Goal: Task Accomplishment & Management: Complete application form

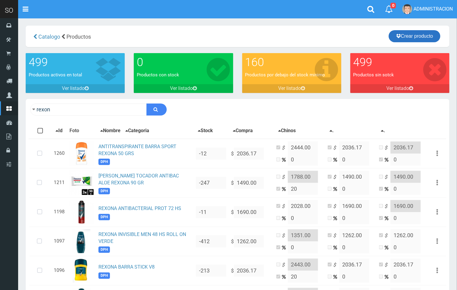
click at [413, 34] on link "Crear producto" at bounding box center [415, 36] width 52 height 12
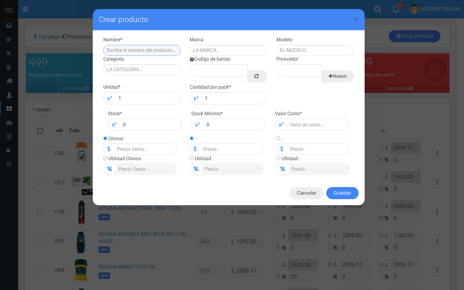
paste input "JABON DE TOCADOR GREEN POLYANA X 80 GRS"
drag, startPoint x: 156, startPoint y: 47, endPoint x: 135, endPoint y: 48, distance: 20.6
click at [135, 48] on input "JABON DE TOCADOR GREEN POLYANA X 80 GRS" at bounding box center [142, 50] width 78 height 11
type input "JABON DE TOCADOR GREEN POLYANA X 80 GRS"
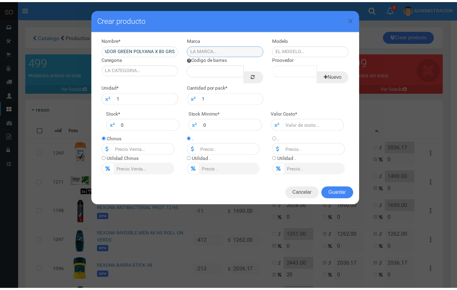
scroll to position [0, 0]
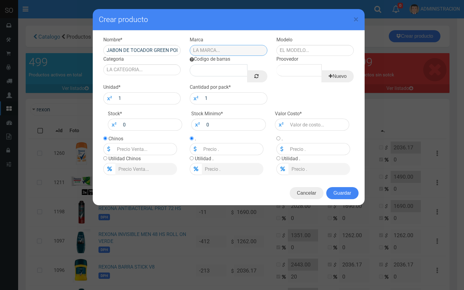
paste input "POLYANA"
type input "POLYANA"
click at [292, 47] on input "text" at bounding box center [315, 50] width 78 height 11
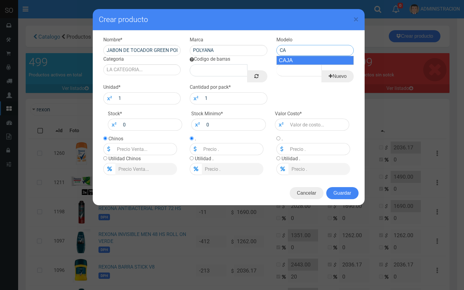
click at [304, 63] on div "CAJA" at bounding box center [315, 60] width 78 height 9
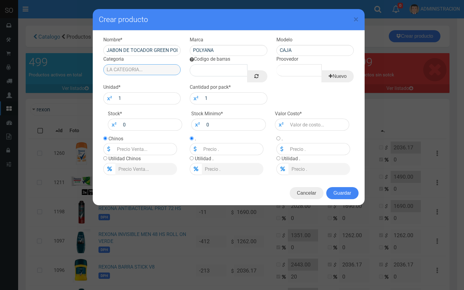
click at [129, 73] on input "Categoria" at bounding box center [142, 69] width 78 height 11
drag, startPoint x: 299, startPoint y: 52, endPoint x: 238, endPoint y: 51, distance: 60.7
click at [238, 37] on div "Nombre * JABON DE TOCADOR GREEN POLYANA X 80 GRS Marca POLYANA Modelo CAJA Cate…" at bounding box center [229, 37] width 260 height 0
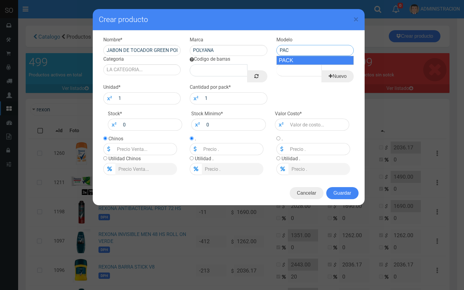
click at [282, 61] on div "PACK" at bounding box center [315, 60] width 78 height 9
type input "PACK"
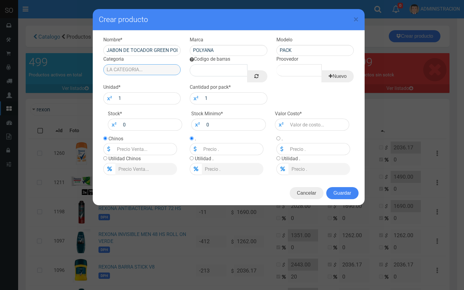
click at [134, 67] on input "Categoria" at bounding box center [142, 69] width 78 height 11
drag, startPoint x: 142, startPoint y: 80, endPoint x: 207, endPoint y: 79, distance: 64.4
click at [149, 79] on div "DPH" at bounding box center [142, 79] width 78 height 9
type input "DPH"
click at [260, 78] on link at bounding box center [257, 76] width 20 height 12
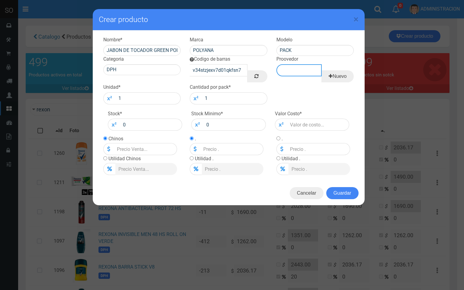
click at [298, 69] on input "Proovedor" at bounding box center [298, 70] width 45 height 12
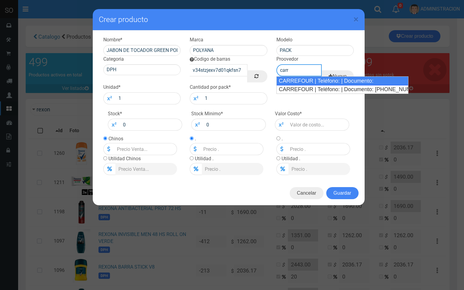
drag, startPoint x: 303, startPoint y: 80, endPoint x: 293, endPoint y: 82, distance: 10.1
click at [303, 81] on div "CARREFOUR | Teléfono: | Documento:" at bounding box center [342, 80] width 132 height 9
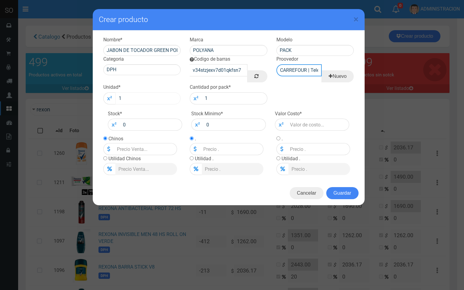
type input "CARREFOUR | Teléfono: | Documento:"
click at [154, 95] on input "1" at bounding box center [148, 98] width 66 height 12
type input "12"
click at [314, 127] on input "number" at bounding box center [318, 125] width 63 height 12
type input "4"
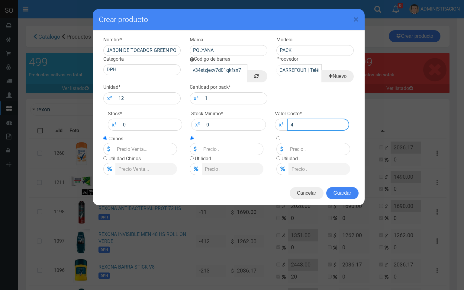
type input "4"
type input "45"
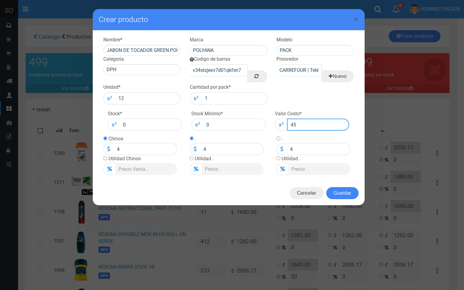
type input "45"
type input "4"
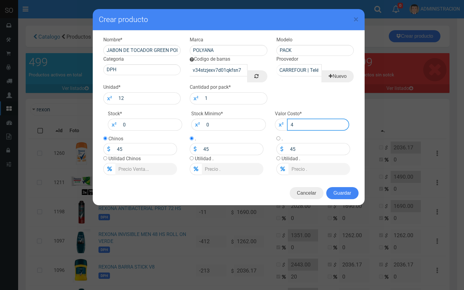
type input "4"
type input "42"
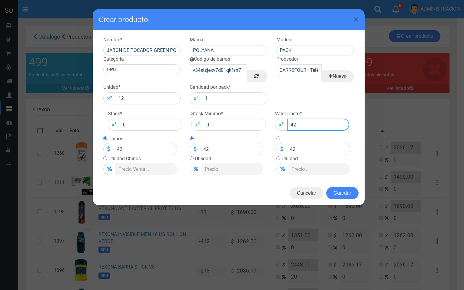
type input "425"
type input "425.5"
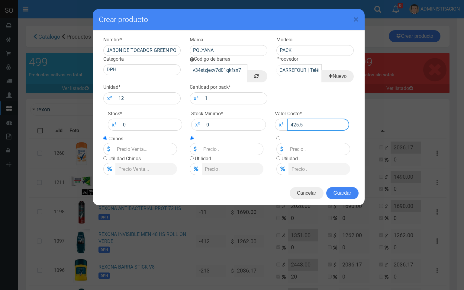
type input "425.5"
type input "425.53"
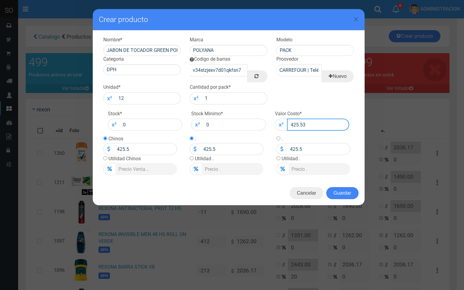
type input "425.53"
click at [105, 158] on input "radio" at bounding box center [105, 159] width 4 height 4
radio input "true"
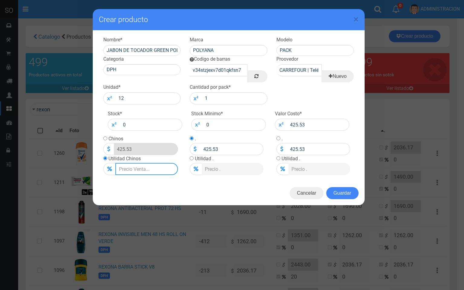
click at [129, 170] on input "Lista de precios" at bounding box center [146, 169] width 63 height 12
type input "2"
type input "434.0406"
type input "20"
type input "510.63599999999997"
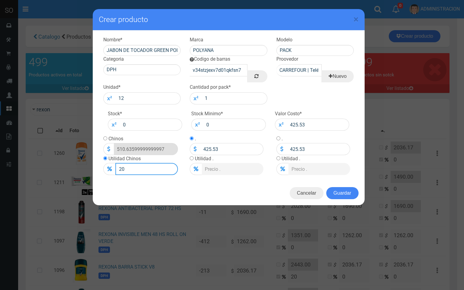
type input "20"
click at [105, 139] on input "radio" at bounding box center [105, 139] width 4 height 4
radio input "true"
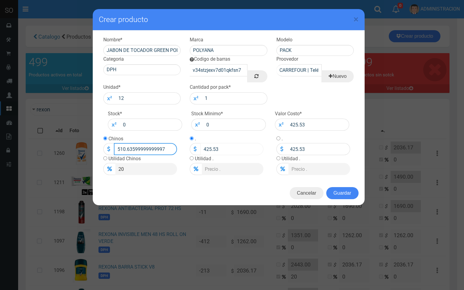
drag, startPoint x: 122, startPoint y: 146, endPoint x: 190, endPoint y: 146, distance: 68.0
click at [201, 152] on div "Nombre * JABON DE TOCADOR GREEN POLYANA X 80 GRS Marca POLYANA Modelo PACK Cate…" at bounding box center [229, 106] width 272 height 151
type input "511"
type input "511.00"
click at [344, 191] on button "Guardar" at bounding box center [342, 193] width 32 height 12
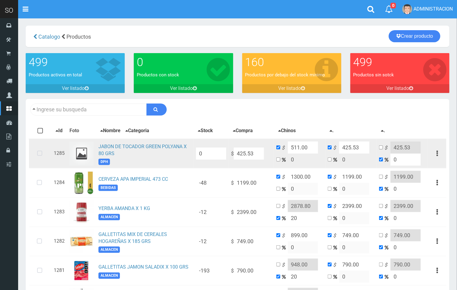
drag, startPoint x: 40, startPoint y: 158, endPoint x: 50, endPoint y: 155, distance: 10.3
click at [41, 158] on icon at bounding box center [40, 154] width 16 height 20
click at [299, 147] on input "511.00" at bounding box center [303, 148] width 30 height 12
type input "510.00"
click at [138, 150] on link "JABON DE TOCADOR GREEN POLYANA X 80 GRS" at bounding box center [142, 150] width 88 height 13
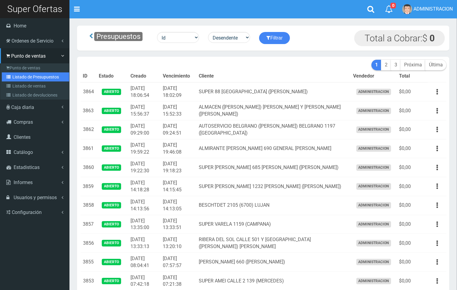
click at [26, 77] on link "Listado de Presupuestos" at bounding box center [35, 77] width 67 height 9
click at [21, 63] on link "Punto de ventas" at bounding box center [35, 67] width 67 height 9
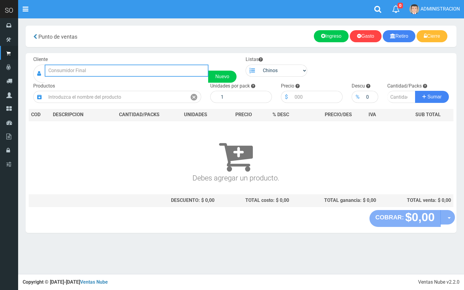
click at [80, 65] on input "text" at bounding box center [127, 71] width 164 height 12
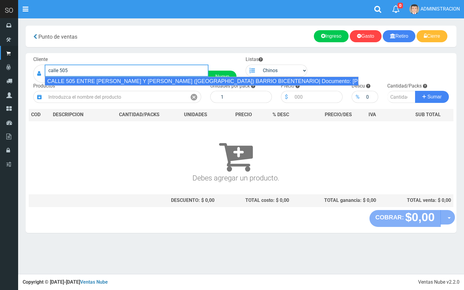
click at [167, 82] on div "CALLE 505 ENTRE SARMIENTO Y SAAVEDRA (DEBORA) BARRIO BICENTENARIO| Documento: 1…" at bounding box center [202, 81] width 314 height 9
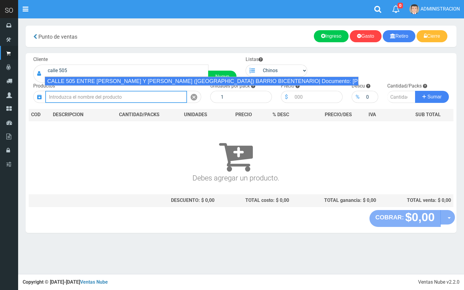
type input "CALLE 505 ENTRE SARMIENTO Y SAAVEDRA (DEBORA) BARRIO BICENTENARIO| Documento: 1…"
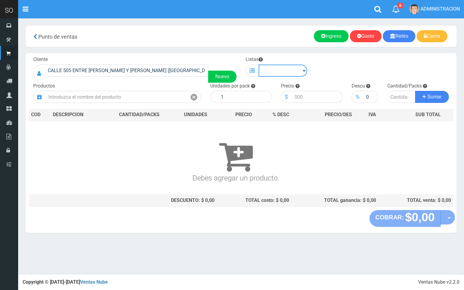
drag, startPoint x: 287, startPoint y: 68, endPoint x: 286, endPoint y: 73, distance: 4.6
click at [287, 69] on select "Chinos . ." at bounding box center [283, 71] width 49 height 12
select select "1"
click at [259, 65] on select "Chinos . ." at bounding box center [283, 71] width 49 height 12
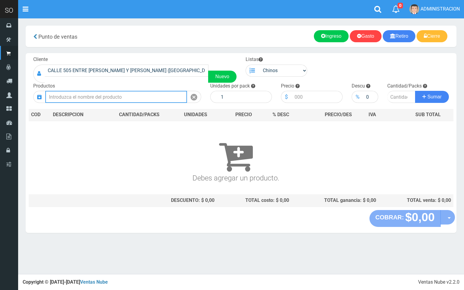
drag, startPoint x: 121, startPoint y: 93, endPoint x: 121, endPoint y: 84, distance: 8.5
click at [121, 93] on input "text" at bounding box center [116, 97] width 142 height 12
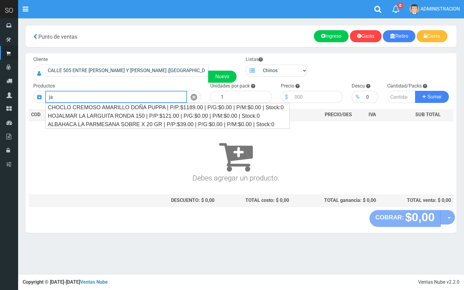
type input "j"
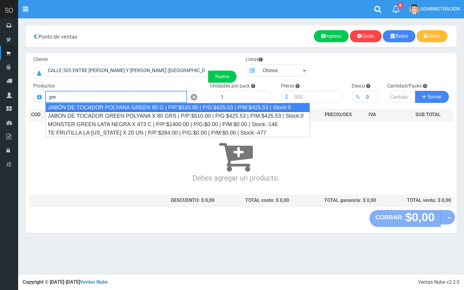
click at [141, 105] on div "JABÓN DE TOCADOR POLYANA GREEN 80 G | P/P:$510.00 | P/G:$425.53 | P/M:$425.53 |…" at bounding box center [177, 107] width 265 height 9
type input "JABÓN DE TOCADOR POLYANA GREEN 80 G | P/P:$510.00 | P/G:$425.53 | P/M:$425.53 |…"
type input "12"
type input "510.00"
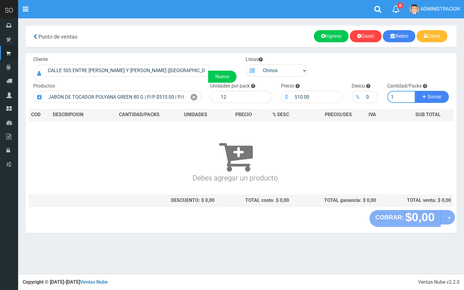
type input "1"
click at [415, 91] on button "Sumar" at bounding box center [432, 97] width 34 height 12
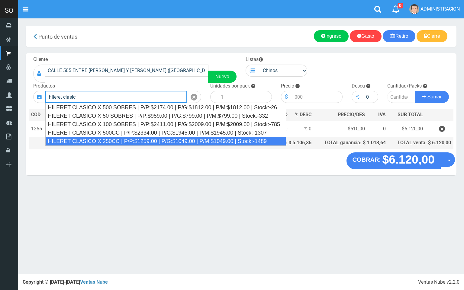
click at [183, 140] on div "HILERET CLASICO X 250CC | P/P:$1259.00 | P/G:$1049.00 | P/M:$1049.00 | Stock:-1…" at bounding box center [165, 141] width 241 height 9
type input "HILERET CLASICO X 250CC | P/P:$1259.00 | P/G:$1049.00 | P/M:$1049.00 | Stock:-1…"
type input "9"
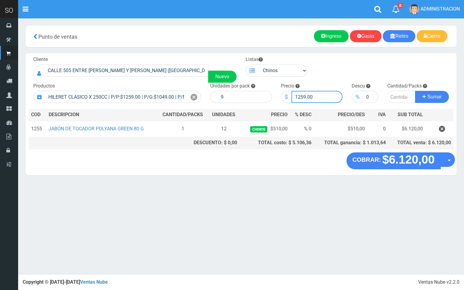
click at [306, 95] on input "1259.00" at bounding box center [317, 97] width 51 height 12
type input "1258.00"
click at [394, 96] on input "number" at bounding box center [401, 97] width 28 height 12
type input "1"
click at [415, 91] on button "Sumar" at bounding box center [432, 97] width 34 height 12
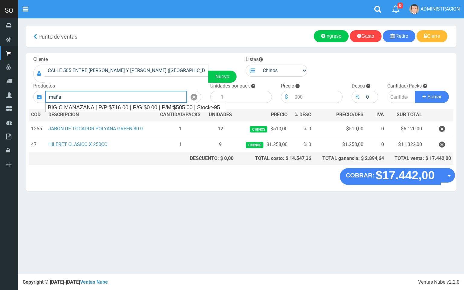
type input "mañan"
click at [38, 86] on div "Productos mañan" at bounding box center [117, 93] width 177 height 21
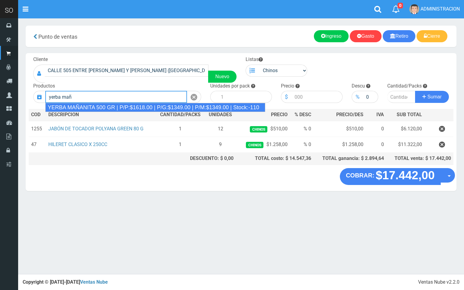
click at [121, 107] on div "YERBA MAÑANITA 500 GR | P/P:$1618.00 | P/G:$1349.00 | P/M:$1349.00 | Stock:-110" at bounding box center [155, 107] width 220 height 9
type input "YERBA MAÑANITA 500 GR | P/P:$1618.00 | P/G:$1349.00 | P/M:$1349.00 | Stock:-110"
type input "10"
type input "1618.00"
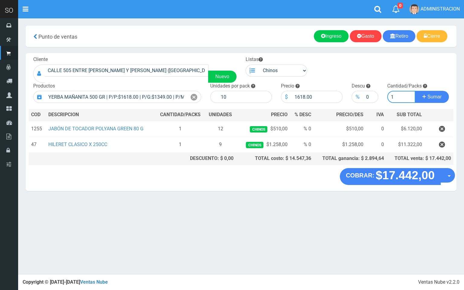
type input "1"
click at [415, 91] on button "Sumar" at bounding box center [432, 97] width 34 height 12
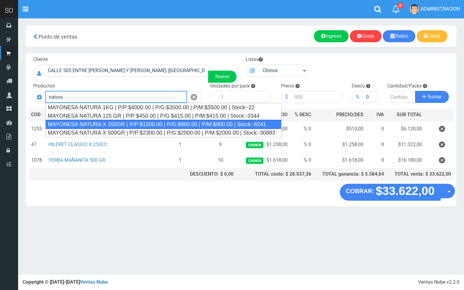
click at [104, 124] on div "MAYONESA NATURA X 250GR | P/P:$1200.00 | P/G:$900.00 | P/M:$900.00 | Stock:-8241" at bounding box center [163, 124] width 236 height 9
type input "MAYONESA NATURA X 250GR | P/P:$1200.00 | P/G:$900.00 | P/M:$900.00 | Stock:-8241"
type input "12"
type input "1200.00"
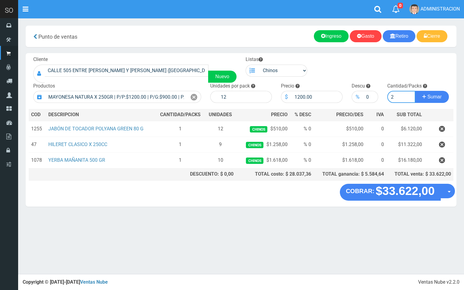
type input "2"
click at [415, 91] on button "Sumar" at bounding box center [432, 97] width 34 height 12
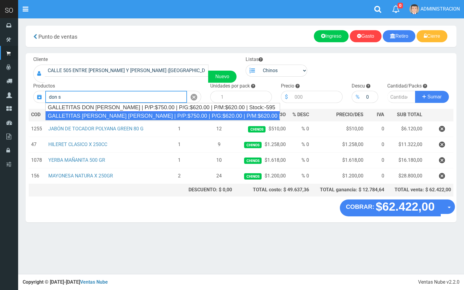
click at [141, 115] on div "GALLETITAS DON SATUR SALADA | P/P:$750.00 | P/G:$620.00 | P/M:$620.00 | Stock:-…" at bounding box center [162, 115] width 235 height 9
type input "GALLETITAS DON SATUR SALADA | P/P:$750.00 | P/G:$620.00 | P/M:$620.00 | Stock:-…"
type input "30"
type input "750.00"
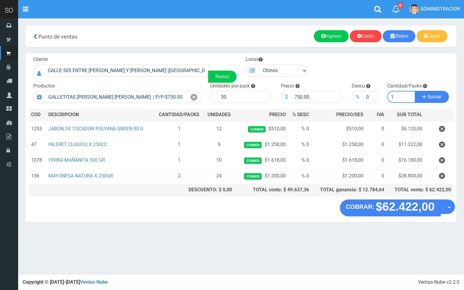
type input "1"
click at [415, 91] on button "Sumar" at bounding box center [432, 97] width 34 height 12
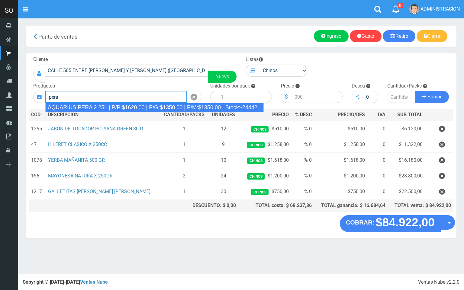
click at [147, 105] on div "AQUARIUS PERA 2.25L | P/P:$1620.00 | P/G:$1350.00 | P/M:$1350.00 | Stock:-24442" at bounding box center [154, 107] width 218 height 9
type input "AQUARIUS PERA 2.25L | P/P:$1620.00 | P/G:$1350.00 | P/M:$1350.00 | Stock:-24442"
type input "6"
type input "1620.00"
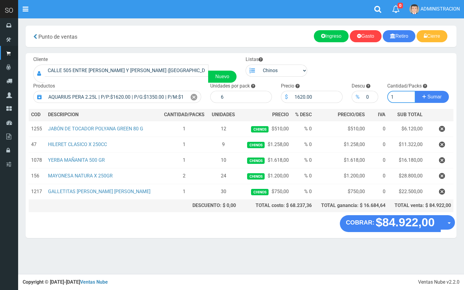
type input "1"
click at [415, 91] on button "Sumar" at bounding box center [432, 97] width 34 height 12
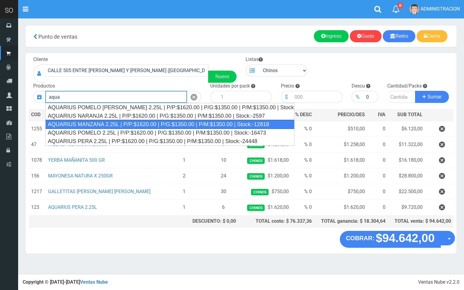
click at [142, 124] on div "AQUARIUS MANZANA 2.25L | P/P:$1620.00 | P/G:$1350.00 | P/M:$1350.00 | Stock:-12…" at bounding box center [169, 124] width 249 height 9
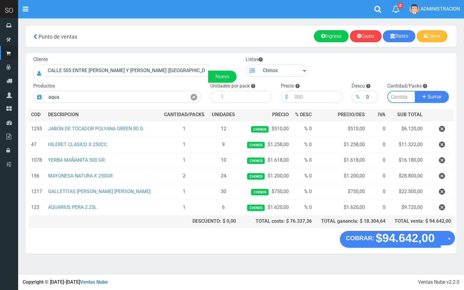
type input "AQUARIUS MANZANA 2.25L | P/P:$1620.00 | P/G:$1350.00 | P/M:$1350.00 | Stock:-12…"
type input "6"
type input "1620.00"
type input "1"
click at [415, 91] on button "Sumar" at bounding box center [432, 97] width 34 height 12
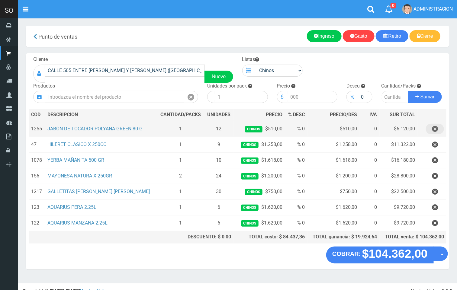
click at [434, 130] on icon "button" at bounding box center [435, 129] width 6 height 11
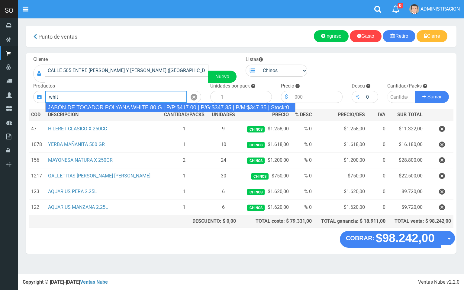
click at [133, 106] on div "JABÓN DE TOCADOR POLYANA WHITE 80 G | P/P:$417.00 | P/G:$347.35 | P/M:$347.35 |…" at bounding box center [170, 107] width 250 height 9
type input "JABÓN DE TOCADOR POLYANA WHITE 80 G | P/P:$417.00 | P/G:$347.35 | P/M:$347.35 |…"
type input "12"
type input "417.00"
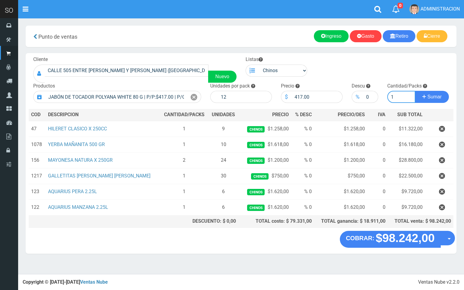
type input "1"
click at [415, 91] on button "Sumar" at bounding box center [432, 97] width 34 height 12
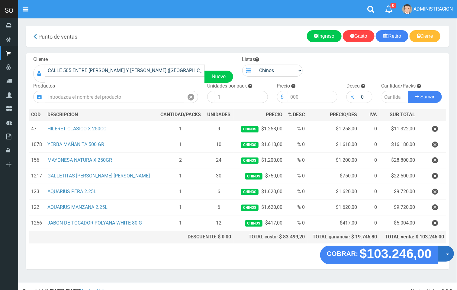
click at [443, 256] on button "Opciones" at bounding box center [446, 254] width 16 height 16
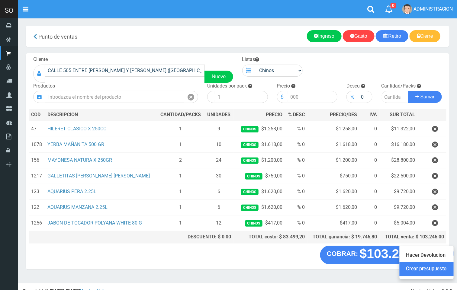
click at [439, 269] on link "Crear presupuesto" at bounding box center [427, 270] width 54 height 14
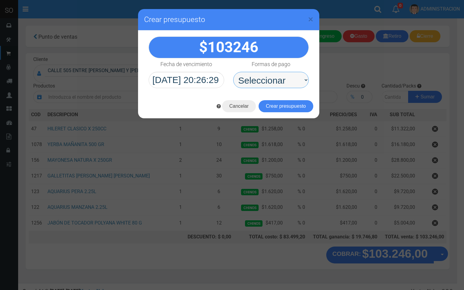
drag, startPoint x: 279, startPoint y: 77, endPoint x: 277, endPoint y: 82, distance: 4.9
click at [278, 78] on select "Seleccionar Efectivo Tarjeta de Crédito Depósito Débito" at bounding box center [271, 80] width 76 height 16
select select "Efectivo"
click at [233, 72] on select "Seleccionar Efectivo Tarjeta de Crédito Depósito Débito" at bounding box center [271, 80] width 76 height 16
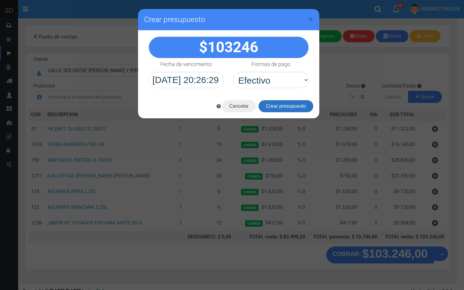
click at [280, 103] on button "Crear presupuesto" at bounding box center [286, 106] width 55 height 12
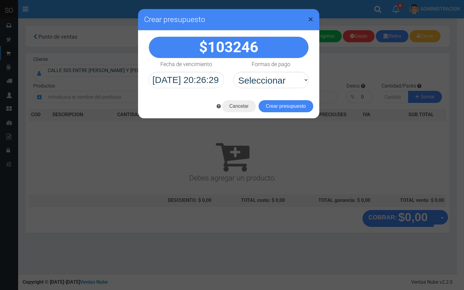
click at [312, 16] on span "×" at bounding box center [310, 19] width 5 height 11
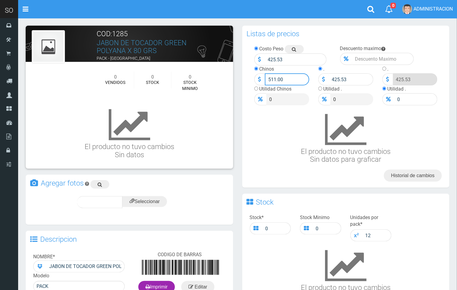
click at [277, 79] on input "511.00" at bounding box center [287, 79] width 44 height 12
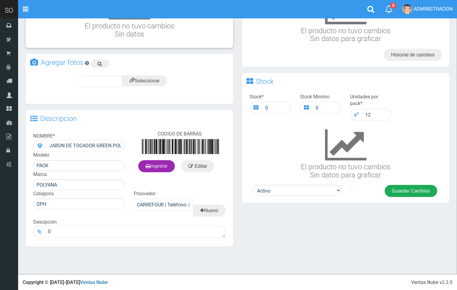
type input "510.00"
click at [413, 192] on button "Guardar Cambios" at bounding box center [411, 191] width 53 height 12
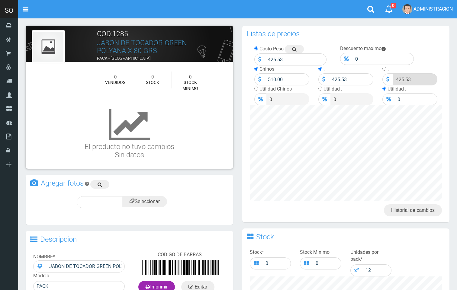
scroll to position [121, 0]
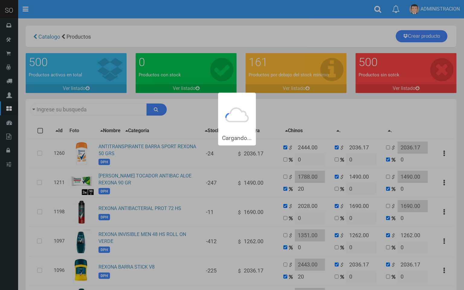
type input "rexon"
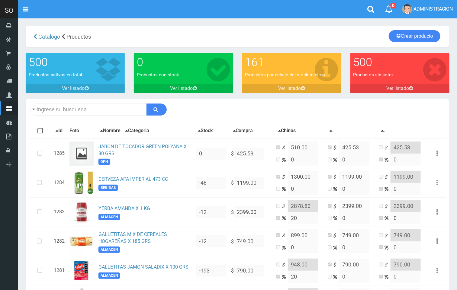
click at [90, 103] on div "Descargar PDF Guardar cambios 150" at bounding box center [238, 109] width 424 height 21
click at [90, 105] on input "text" at bounding box center [88, 110] width 117 height 12
type input "poliana"
click at [147, 104] on button "submit" at bounding box center [157, 110] width 20 height 12
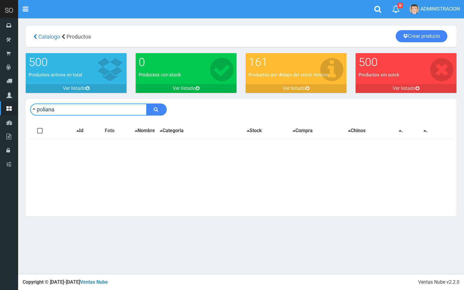
drag, startPoint x: 79, startPoint y: 112, endPoint x: 45, endPoint y: 108, distance: 34.6
click at [45, 109] on input "poliana" at bounding box center [88, 110] width 117 height 12
type input "poliy"
click at [147, 104] on button "submit" at bounding box center [157, 110] width 20 height 12
drag, startPoint x: 71, startPoint y: 112, endPoint x: 30, endPoint y: 115, distance: 40.9
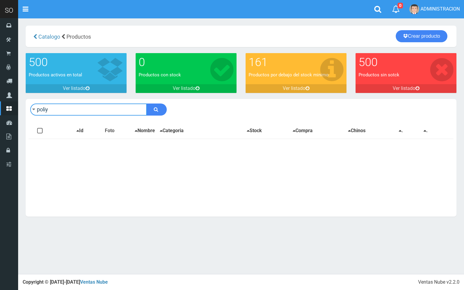
click at [26, 113] on div "poliy Descargar PDF Guardar cambios" at bounding box center [241, 109] width 431 height 21
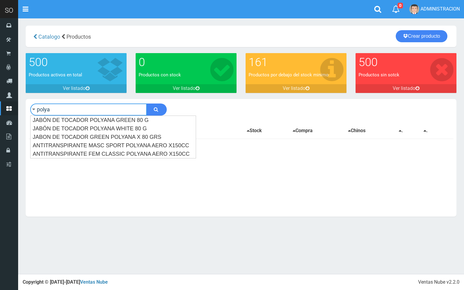
type input "polya"
click at [147, 104] on button "submit" at bounding box center [157, 110] width 20 height 12
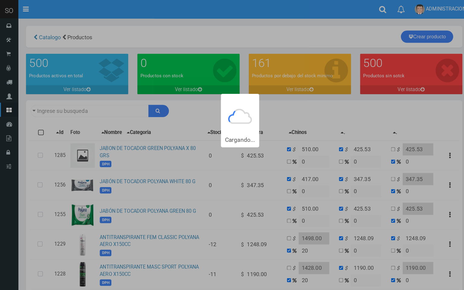
type input "polya"
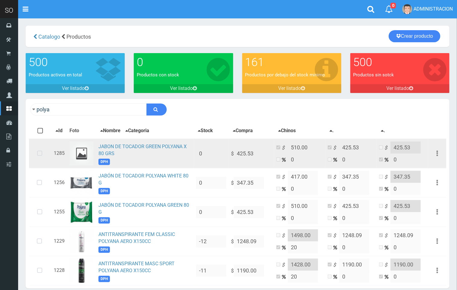
click at [43, 156] on icon at bounding box center [40, 154] width 16 height 20
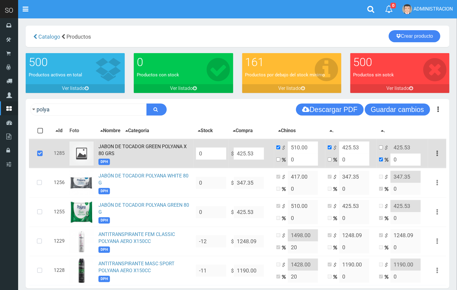
click at [437, 154] on icon "button" at bounding box center [438, 153] width 2 height 11
click at [427, 189] on link "Eliminar" at bounding box center [420, 185] width 48 height 13
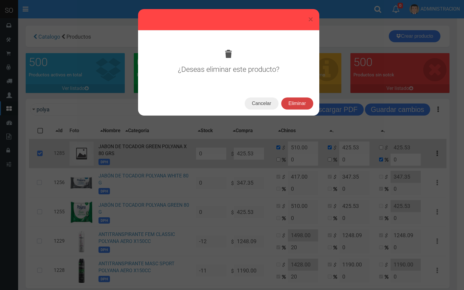
click at [298, 106] on button "Eliminar" at bounding box center [297, 104] width 32 height 12
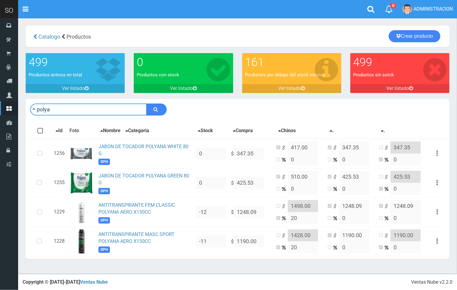
click at [92, 115] on input "polya" at bounding box center [88, 110] width 117 height 12
type input "mañan"
click at [147, 104] on button "submit" at bounding box center [157, 110] width 20 height 12
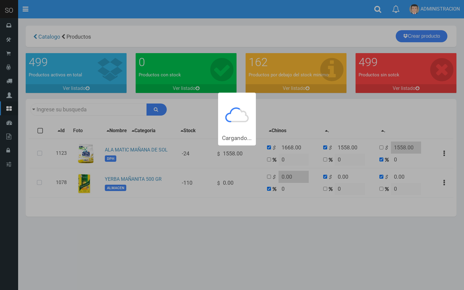
type input "maÃ±an"
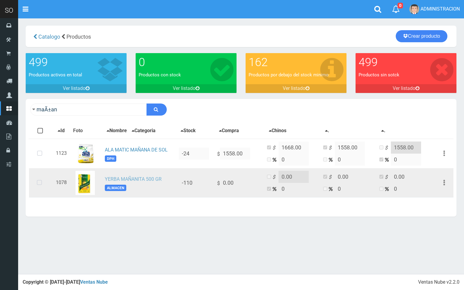
click at [132, 177] on link "YERBA MAÑANITA 500 GR" at bounding box center [133, 179] width 57 height 6
drag, startPoint x: 39, startPoint y: 182, endPoint x: 66, endPoint y: 182, distance: 26.9
click at [39, 182] on icon at bounding box center [39, 183] width 16 height 20
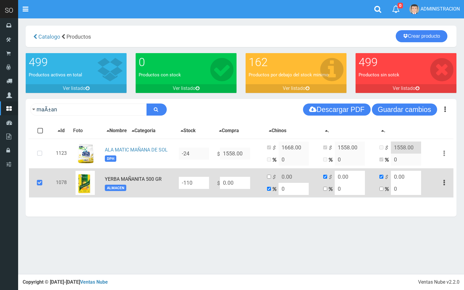
drag, startPoint x: 242, startPoint y: 184, endPoint x: 202, endPoint y: 181, distance: 40.9
click at [202, 182] on tr "1078 YERBA MAÑANITA 500 GR ALMACEN -110 $ 0.00 $ 0.00 0 $ 0.00 0 $ 0.00 0 Edita…" at bounding box center [241, 182] width 425 height 29
type input "NaN"
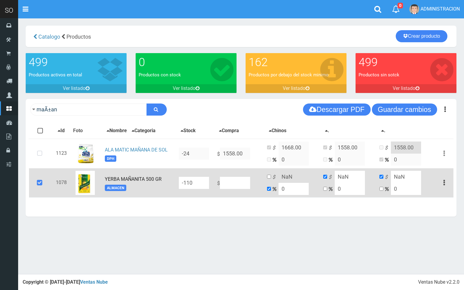
type input "1"
type input "13"
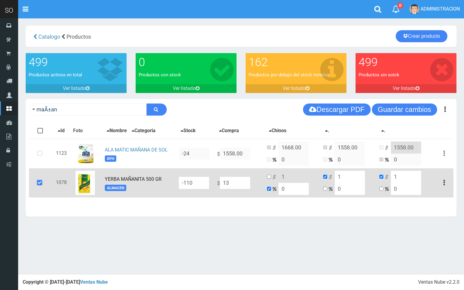
type input "13"
type input "134"
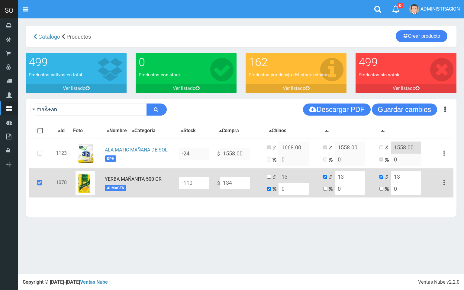
type input "134"
type input "1349"
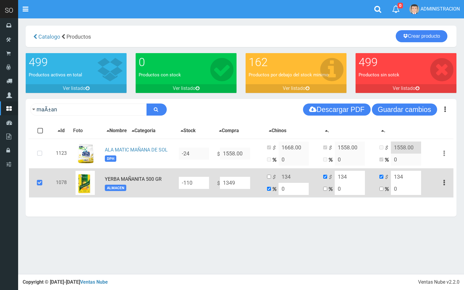
type input "1349"
type input "1349.00"
drag, startPoint x: 277, startPoint y: 190, endPoint x: 266, endPoint y: 188, distance: 11.6
click at [263, 188] on tr "1078 YERBA MAÑANITA 500 GR ALMACEN -110 $ 1349.00 $ 1349 0 $ 1349 0 $ 1349 0 Ed…" at bounding box center [241, 182] width 425 height 29
type input "2"
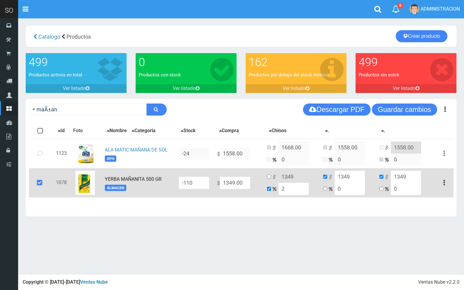
type input "1375.98"
type input "20"
type input "1618.8"
type input "20"
click at [270, 178] on input "checkbox" at bounding box center [269, 177] width 4 height 4
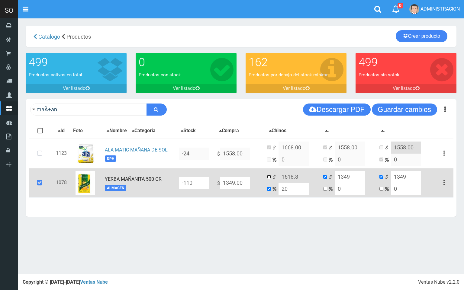
checkbox input "true"
checkbox input "false"
click at [292, 177] on input "1618.8" at bounding box center [294, 177] width 30 height 12
click at [300, 178] on input "1618.8" at bounding box center [294, 177] width 30 height 12
drag, startPoint x: 300, startPoint y: 177, endPoint x: 296, endPoint y: 176, distance: 3.7
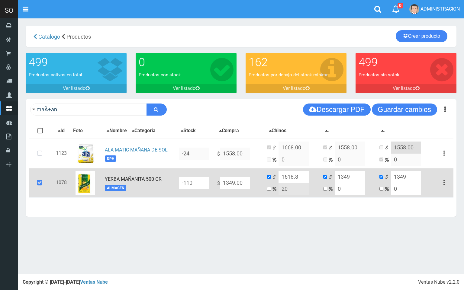
click at [296, 176] on input "1618.8" at bounding box center [294, 177] width 30 height 12
click at [301, 176] on input "1618.8" at bounding box center [294, 177] width 30 height 12
click at [298, 177] on input "1618.8" at bounding box center [294, 177] width 30 height 12
click at [300, 179] on input "1618.8" at bounding box center [294, 177] width 30 height 12
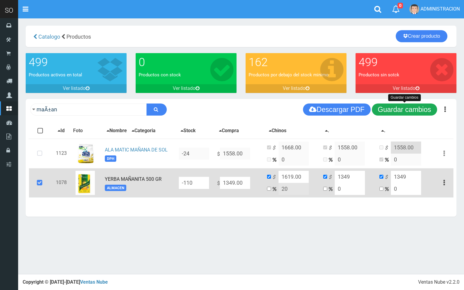
click at [396, 106] on button "Guardar cambios" at bounding box center [404, 110] width 65 height 12
click at [293, 176] on input "1619.00" at bounding box center [294, 177] width 30 height 12
type input "1618.00"
click at [415, 108] on button "Guardar cambios" at bounding box center [404, 110] width 65 height 12
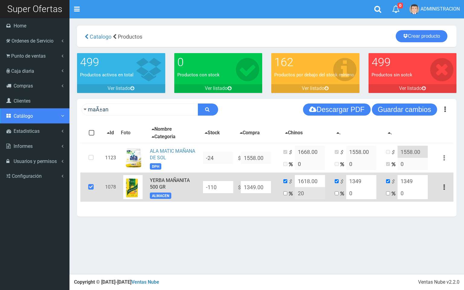
click at [28, 116] on span "Catálogo" at bounding box center [23, 116] width 19 height 6
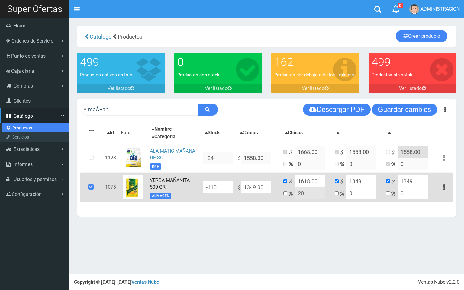
click at [16, 124] on link "Productos" at bounding box center [35, 128] width 67 height 9
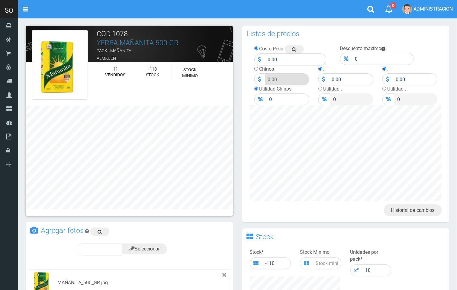
scroll to position [196, 0]
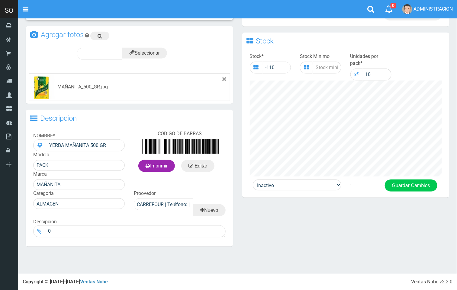
drag, startPoint x: 0, startPoint y: 0, endPoint x: 422, endPoint y: 231, distance: 481.7
click at [432, 231] on html "Cargando... × Nueva alerta Toggle navigation 0" at bounding box center [228, 47] width 457 height 487
click at [295, 192] on div "Activo Inactivo . Guardar Cambios" at bounding box center [346, 189] width 208 height 18
drag, startPoint x: 295, startPoint y: 185, endPoint x: 296, endPoint y: 190, distance: 4.6
click at [296, 190] on select "Activo Inactivo" at bounding box center [297, 185] width 89 height 11
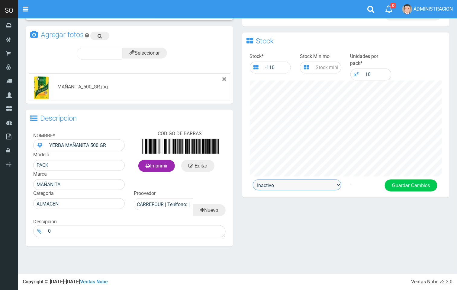
select select "1"
click at [253, 180] on select "Activo Inactivo" at bounding box center [297, 185] width 89 height 11
click at [395, 184] on button "Guardar Cambios" at bounding box center [411, 186] width 53 height 12
